Goal: Task Accomplishment & Management: Complete application form

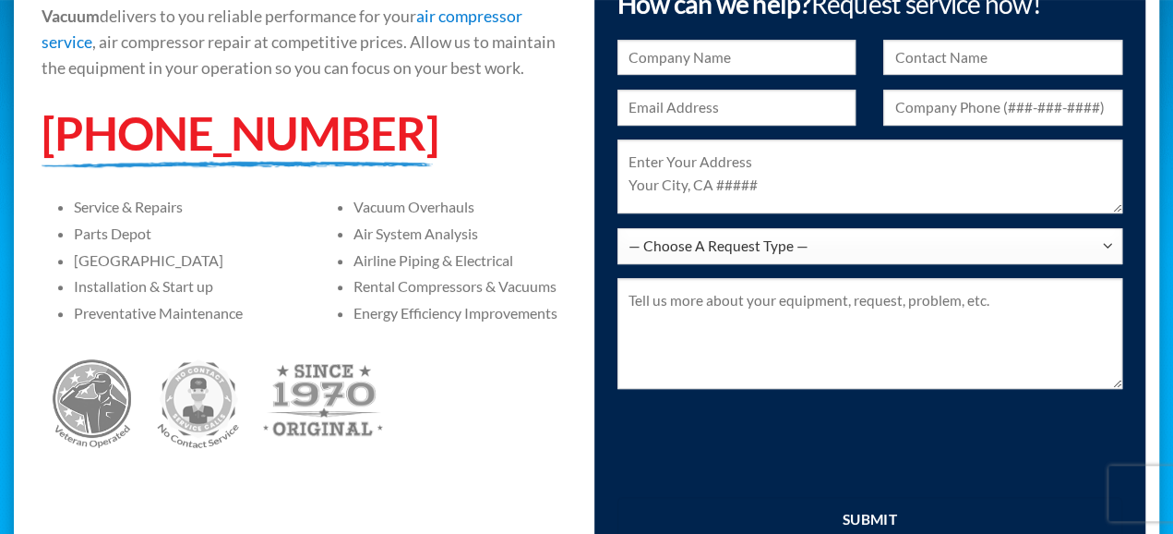
scroll to position [288, 0]
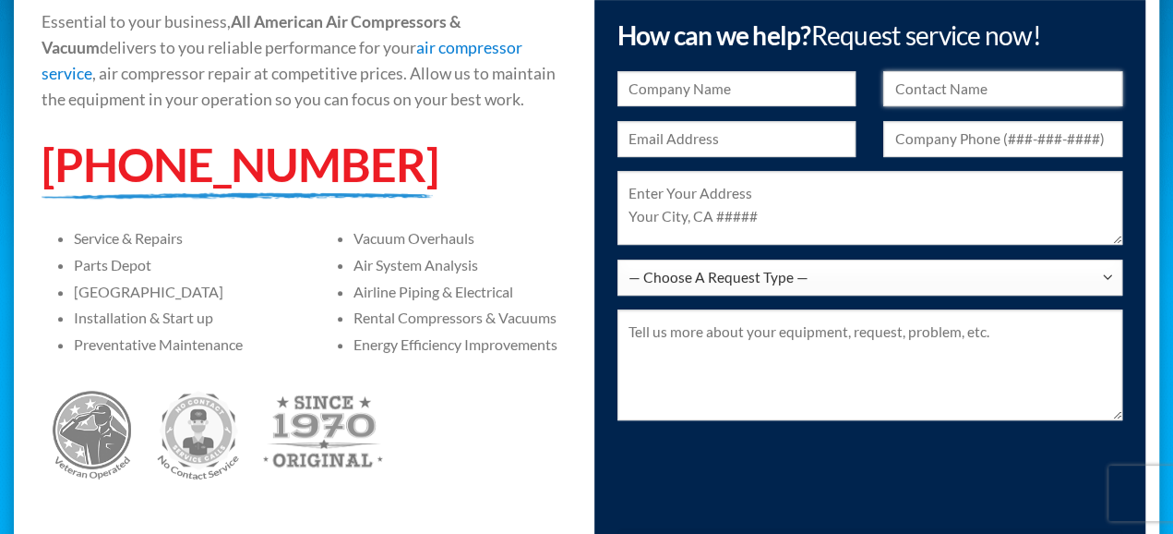
click at [989, 89] on input "text" at bounding box center [1002, 89] width 239 height 36
type input "[PERSON_NAME]"
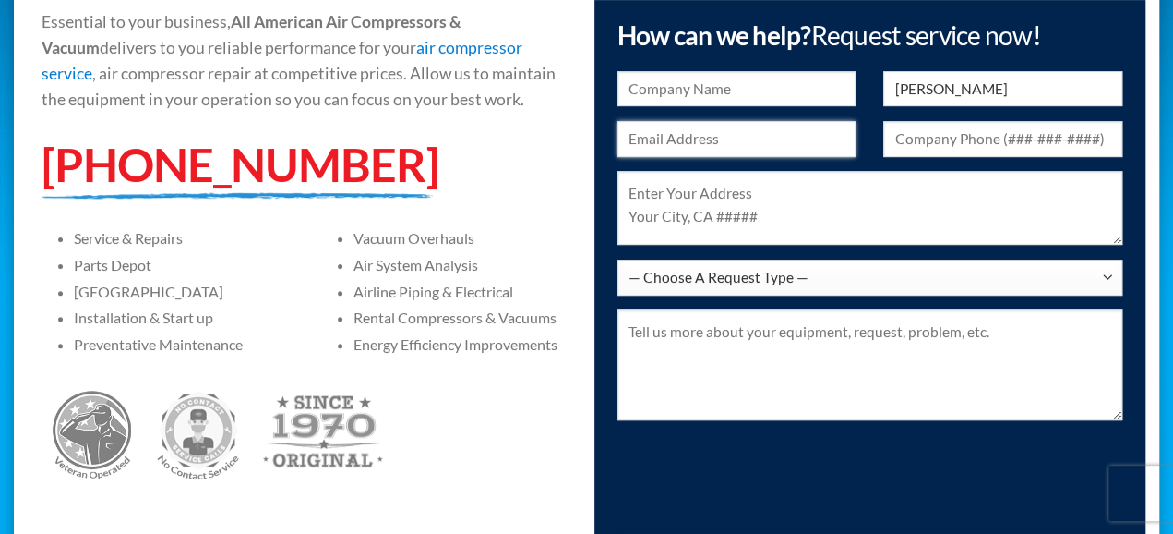
type input "[EMAIL_ADDRESS][DOMAIN_NAME]"
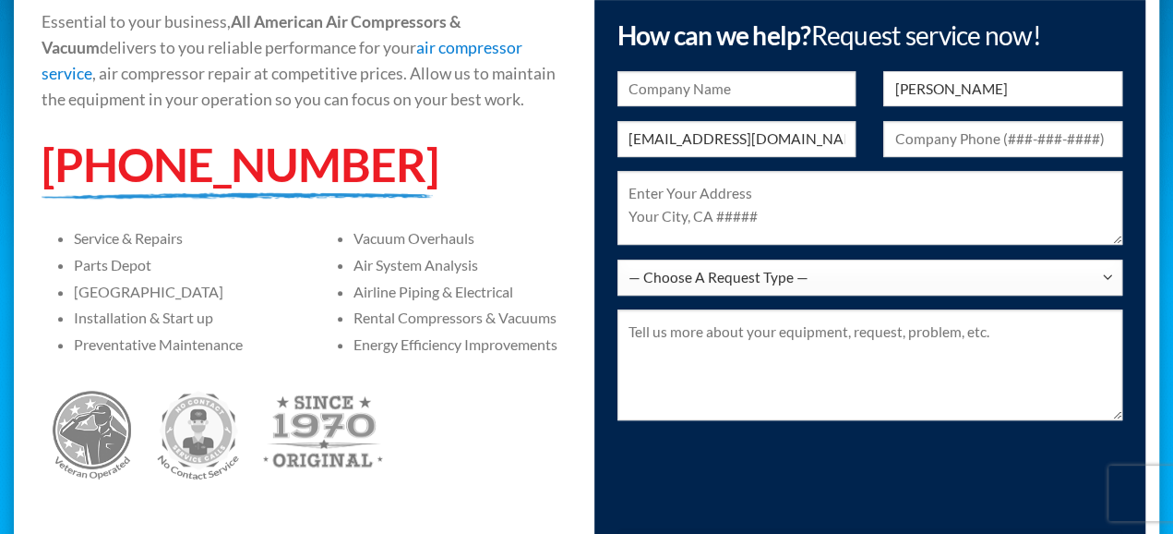
type input "5628818935"
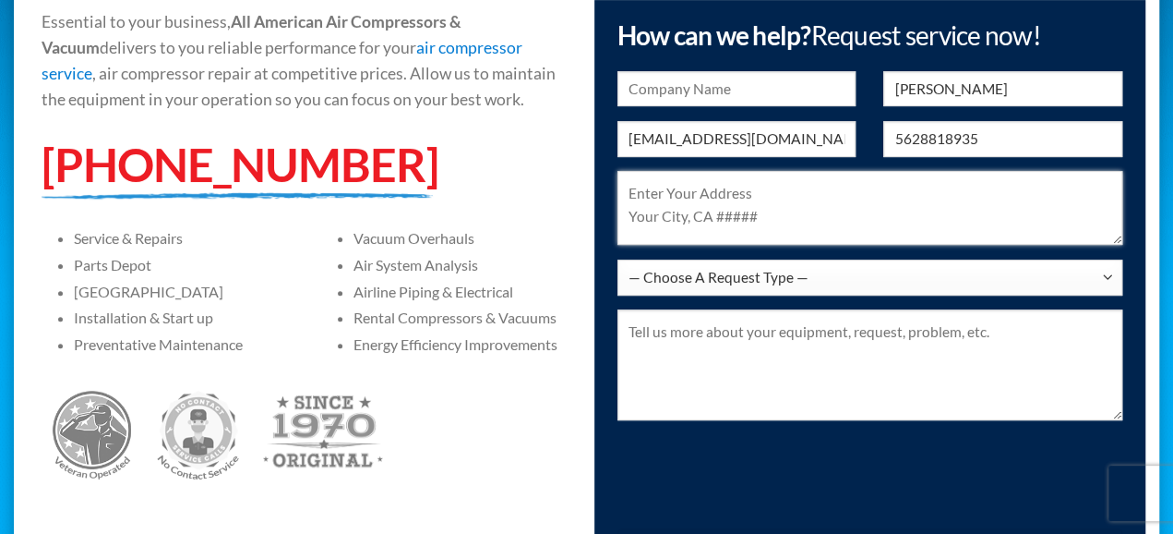
click at [797, 215] on textarea at bounding box center [871, 208] width 506 height 74
type textarea "[STREET_ADDRESS][PERSON_NAME]"
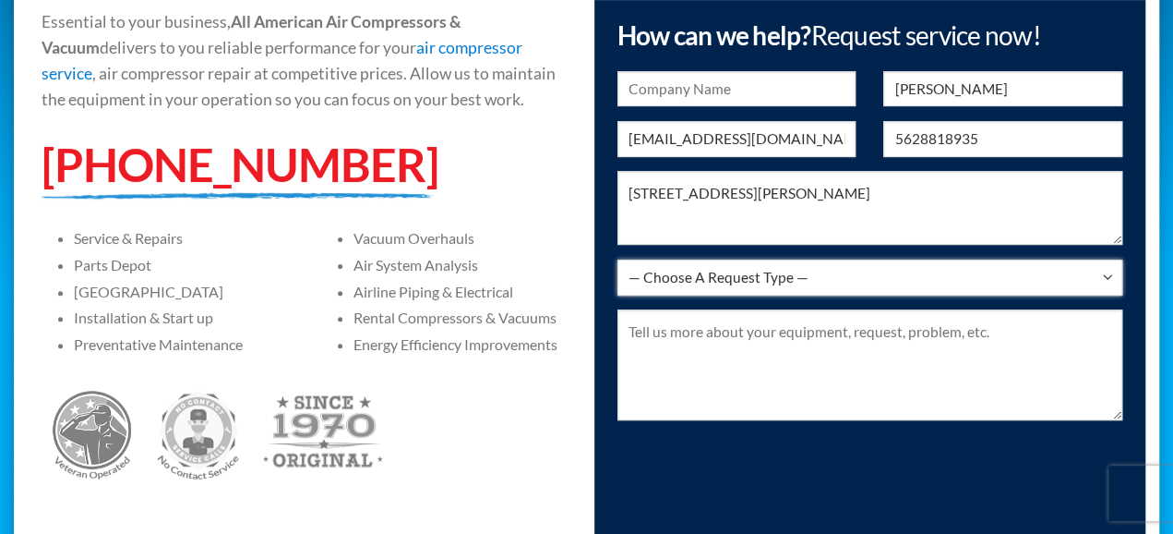
click at [618, 259] on select "— Choose A Request Type — I Have A Question Service & Repair Parts & Accessorie…" at bounding box center [871, 277] width 506 height 36
select select "Service & Repair"
click option "Service & Repair" at bounding box center [0, 0] width 0 height 0
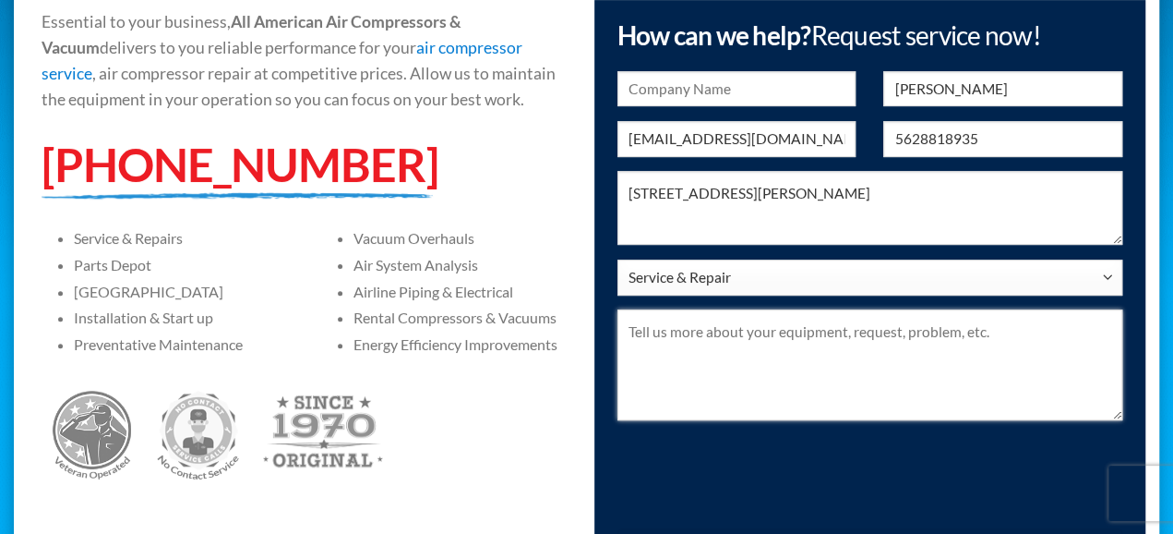
click at [633, 331] on textarea at bounding box center [871, 364] width 506 height 111
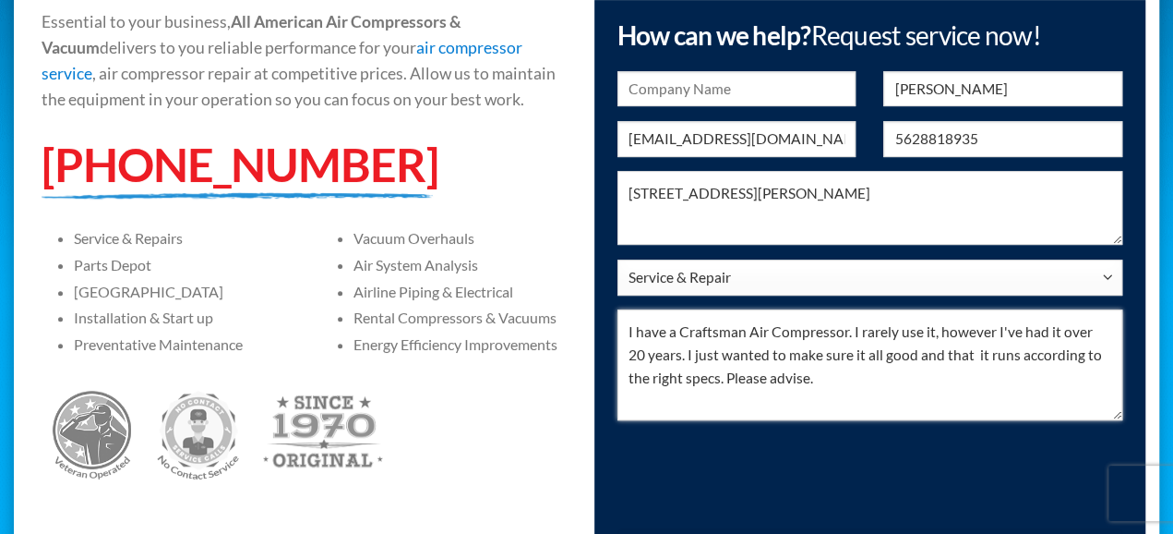
scroll to position [384, 0]
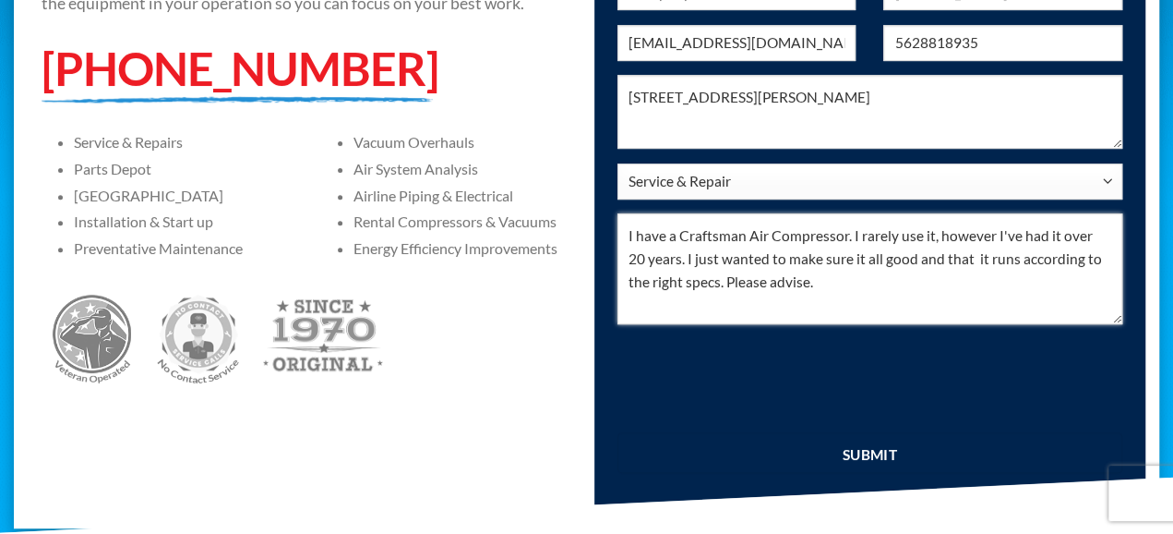
type textarea "I have a Craftsman Air Compressor. I rarely use it, however I've had it over 20…"
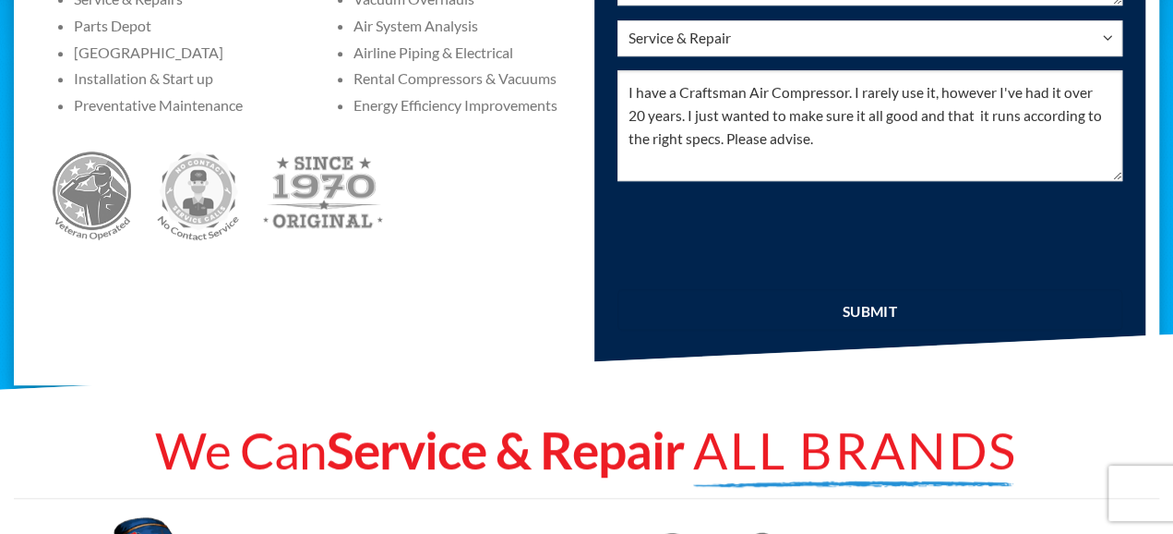
scroll to position [576, 0]
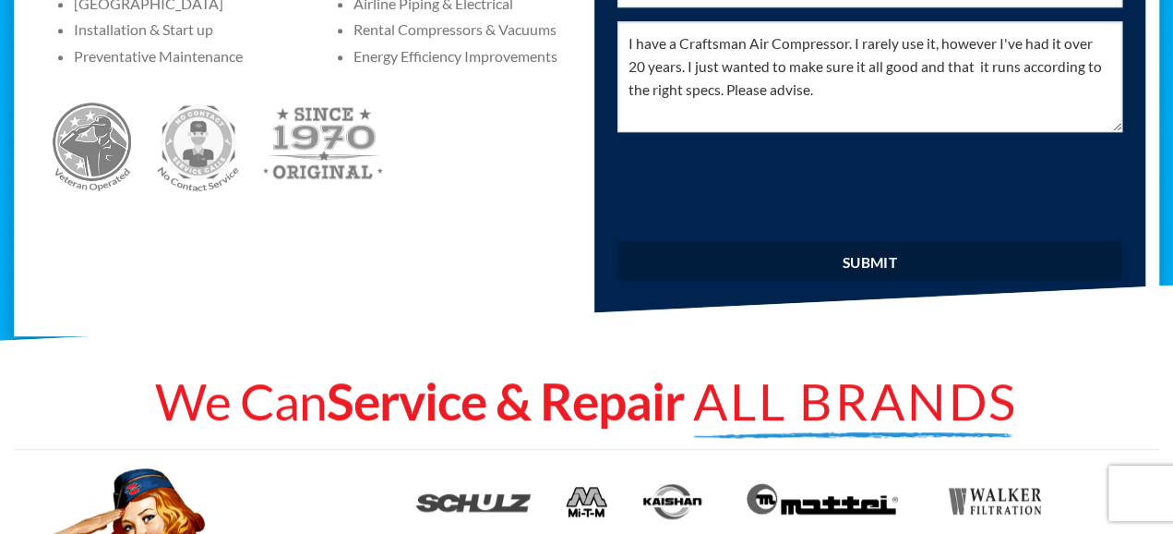
click at [873, 264] on input "submit" at bounding box center [871, 260] width 506 height 41
